Goal: Book appointment/travel/reservation

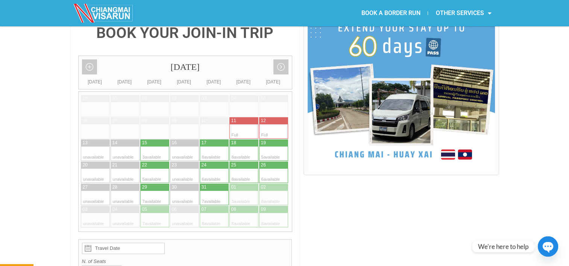
scroll to position [198, 0]
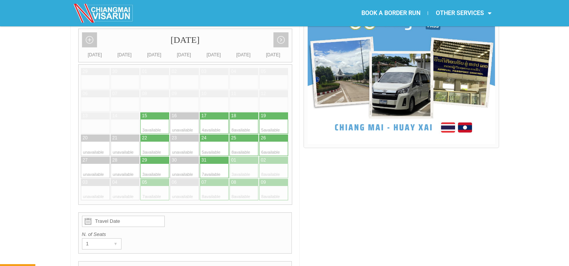
scroll to position [159, 0]
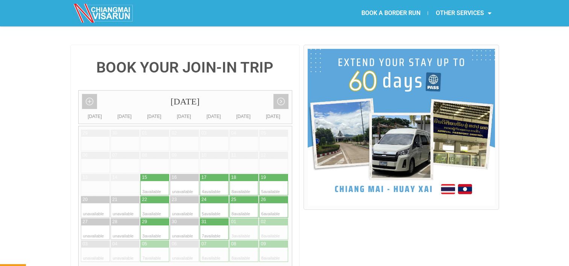
click at [271, 203] on div at bounding box center [266, 210] width 15 height 14
type input "[DATE]"
radio input "true"
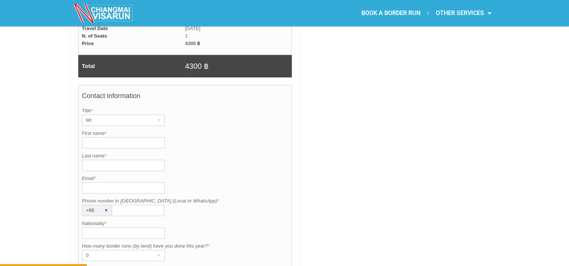
scroll to position [541, 0]
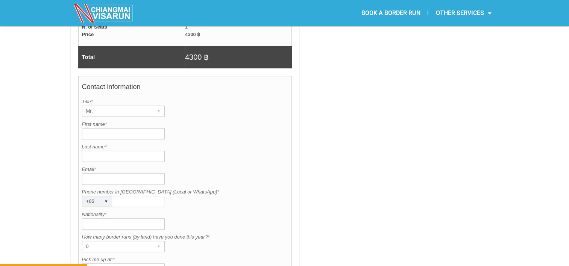
click at [121, 128] on input "First name *" at bounding box center [123, 133] width 83 height 11
type input "[PERSON_NAME]"
click at [105, 151] on input "Last name *" at bounding box center [123, 156] width 83 height 11
type input "[PERSON_NAME]"
click at [114, 218] on input "Nationality *" at bounding box center [123, 223] width 83 height 11
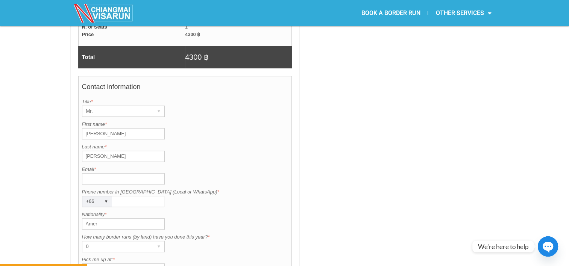
type input "american"
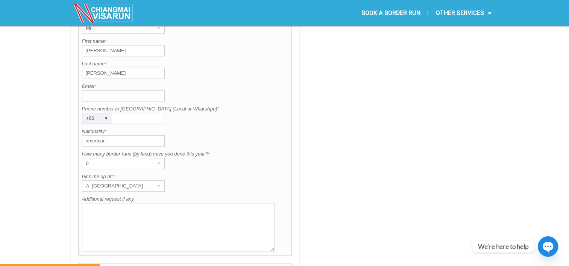
scroll to position [629, 0]
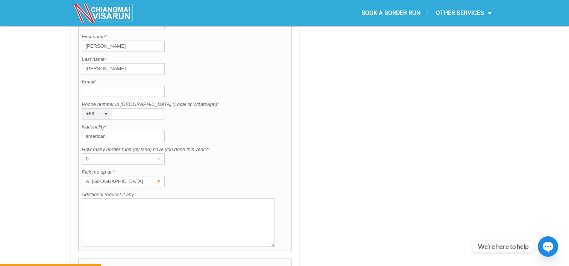
click at [153, 176] on div "A. [GEOGRAPHIC_DATA] ▾" at bounding box center [123, 181] width 83 height 11
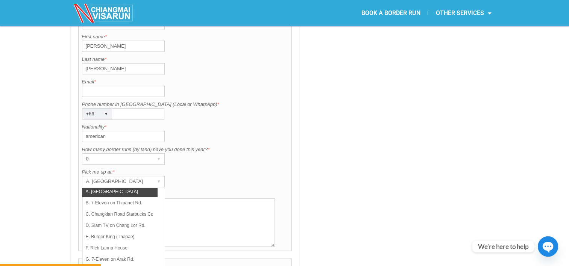
scroll to position [9, 0]
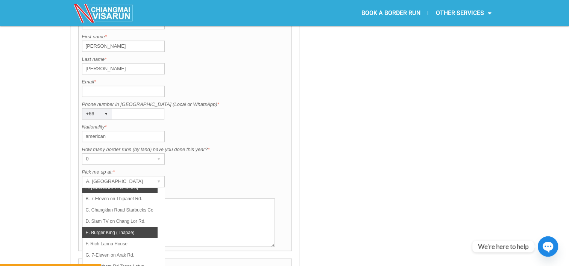
click at [120, 227] on li "E. Burger King (Thapae)" at bounding box center [119, 232] width 75 height 11
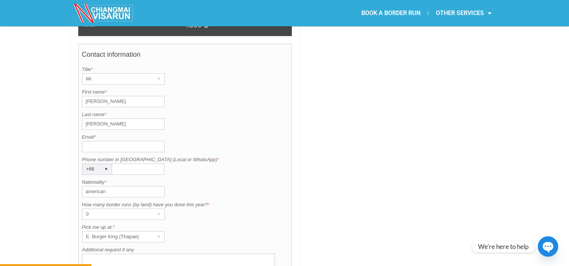
scroll to position [564, 0]
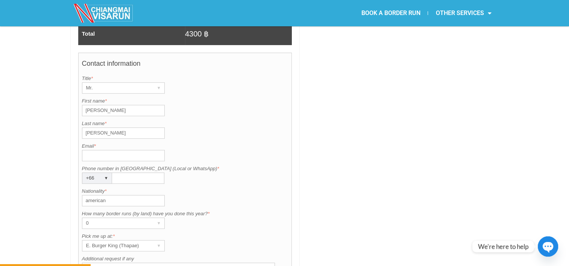
click at [131, 172] on input "Phone number in [GEOGRAPHIC_DATA] (Local or WhatsApp) *" at bounding box center [138, 177] width 52 height 11
type input "0620956128"
click at [120, 150] on input "Email *" at bounding box center [123, 155] width 83 height 11
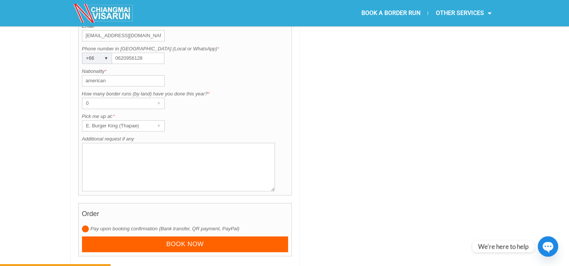
scroll to position [689, 0]
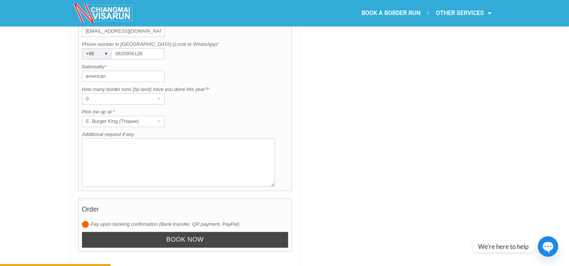
type input "[EMAIL_ADDRESS][DOMAIN_NAME]"
click at [246, 232] on input "Book now" at bounding box center [185, 240] width 206 height 16
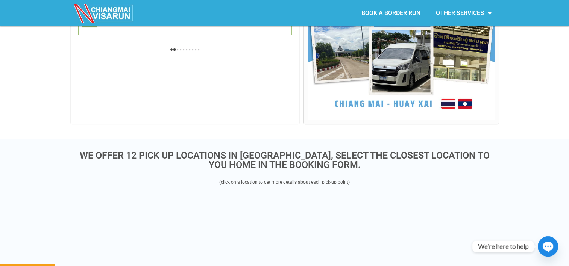
scroll to position [194, 0]
